Goal: Task Accomplishment & Management: Complete application form

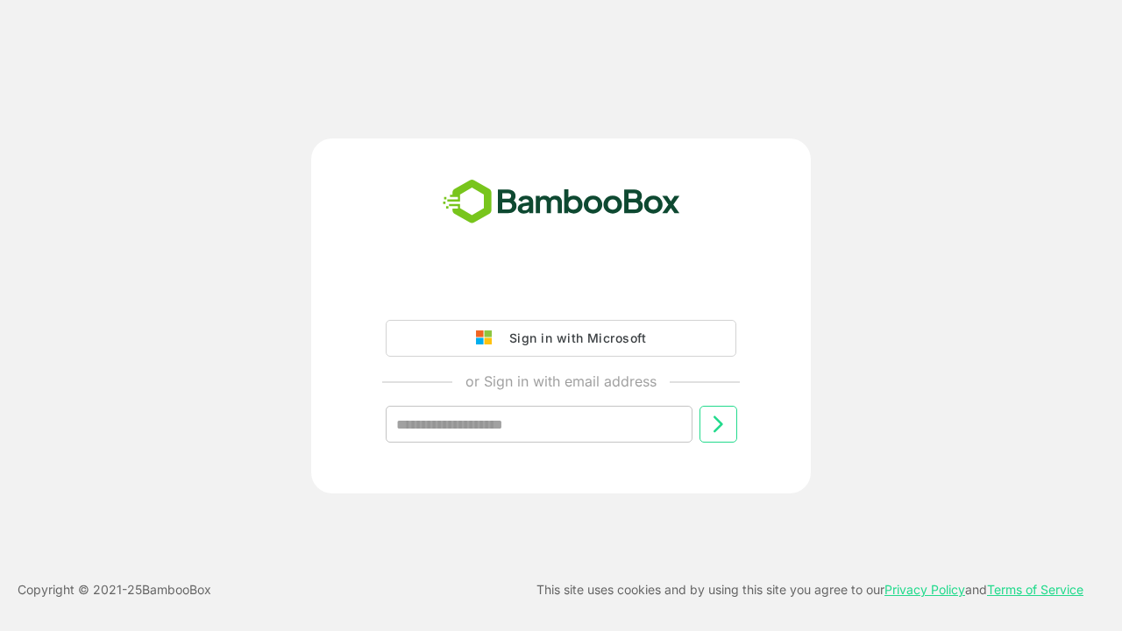
type input "**********"
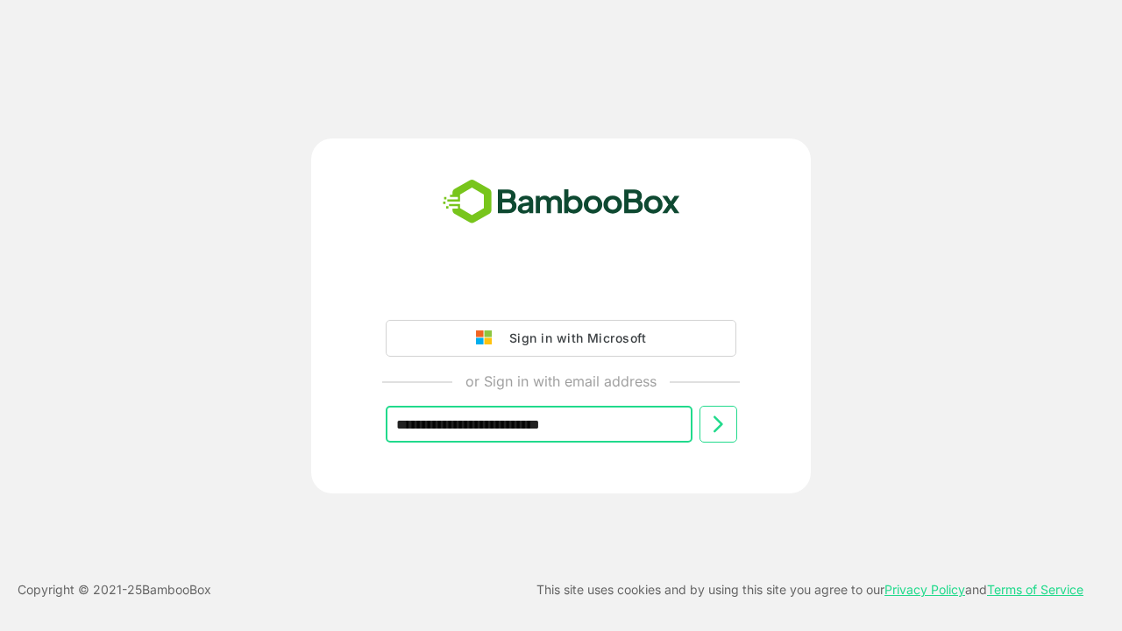
click at [718, 424] on icon at bounding box center [717, 424] width 21 height 21
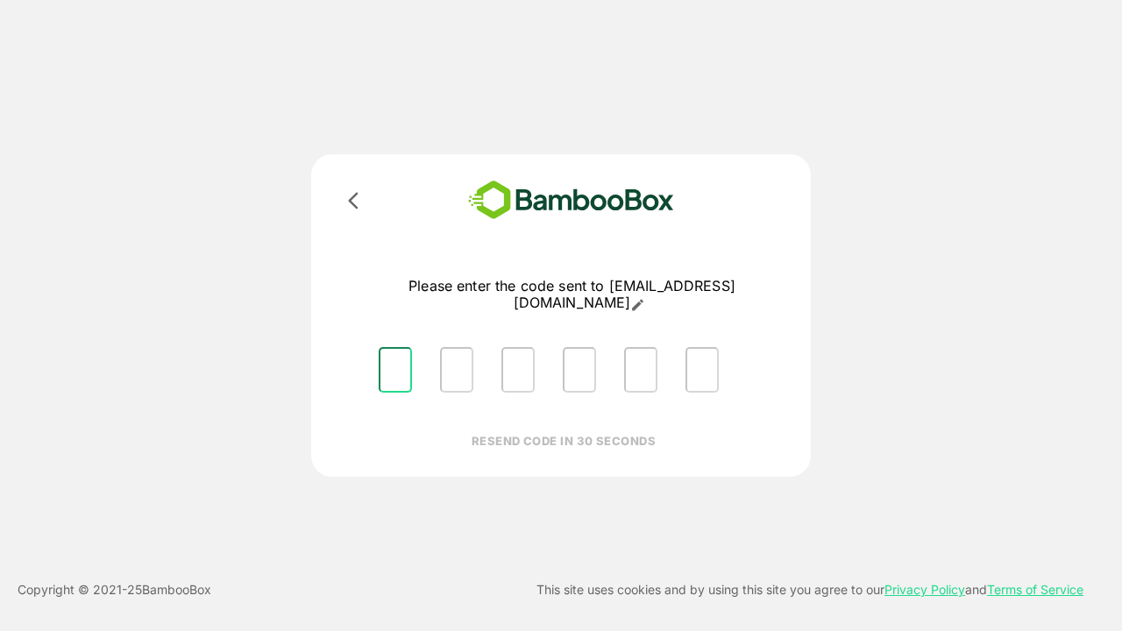
type input "*"
